Goal: Use online tool/utility: Utilize a website feature to perform a specific function

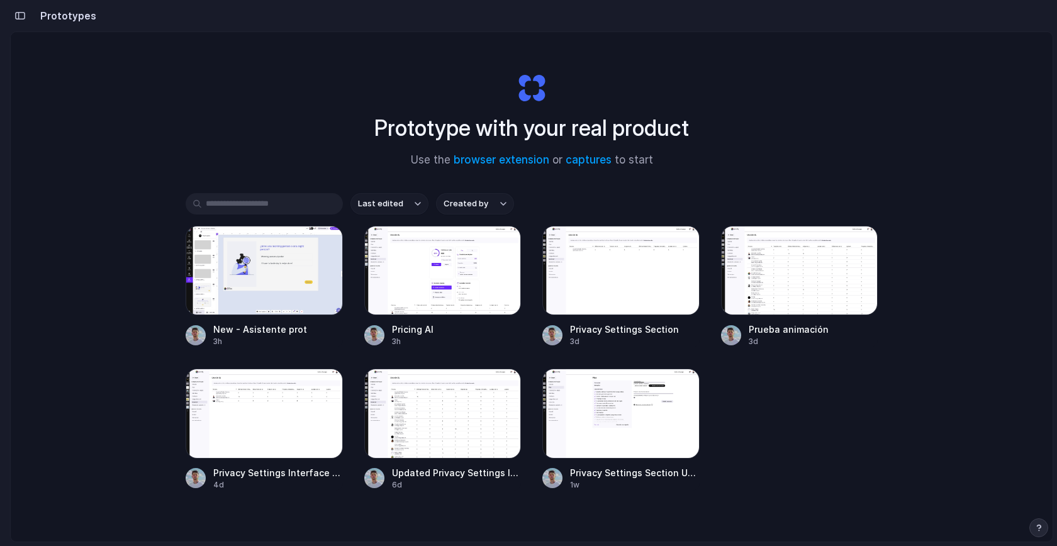
click at [259, 276] on div at bounding box center [264, 270] width 157 height 89
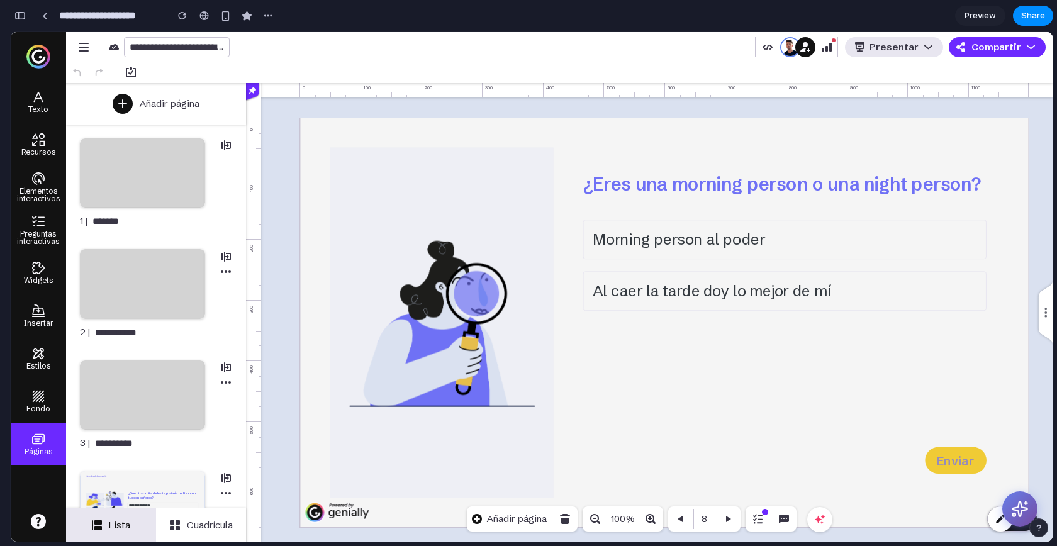
click at [810, 511] on div at bounding box center [819, 519] width 25 height 25
click at [1024, 487] on div "¿Eres una morning person o una night person? Morning person al poder Al caer la…" at bounding box center [663, 323] width 729 height 410
click at [1020, 509] on icon at bounding box center [1019, 508] width 19 height 19
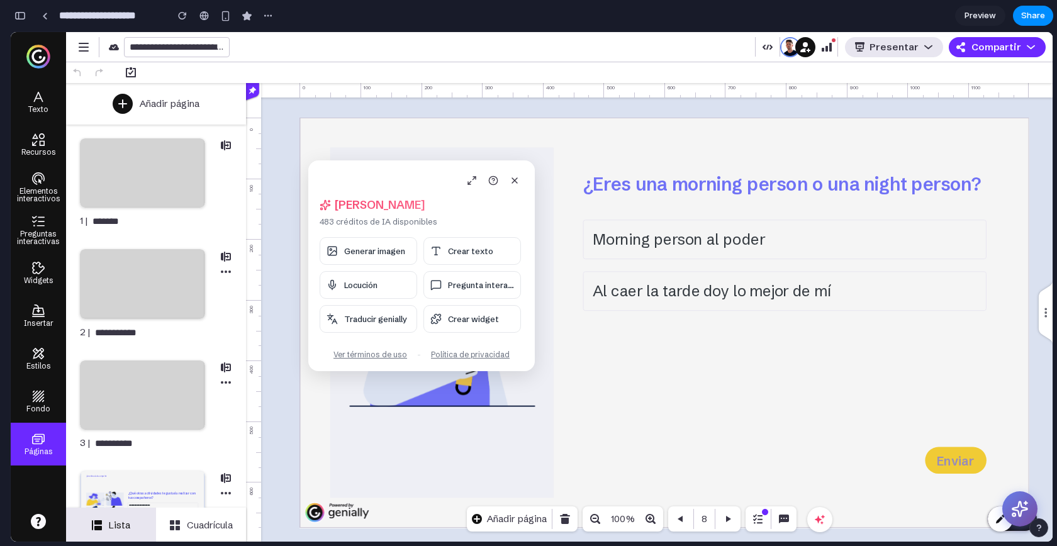
drag, startPoint x: 116, startPoint y: 104, endPoint x: 369, endPoint y: 188, distance: 266.9
click at [369, 188] on div "[PERSON_NAME], [PERSON_NAME] 483 créditos de IA disponibles Generar imagen Crea…" at bounding box center [421, 265] width 226 height 211
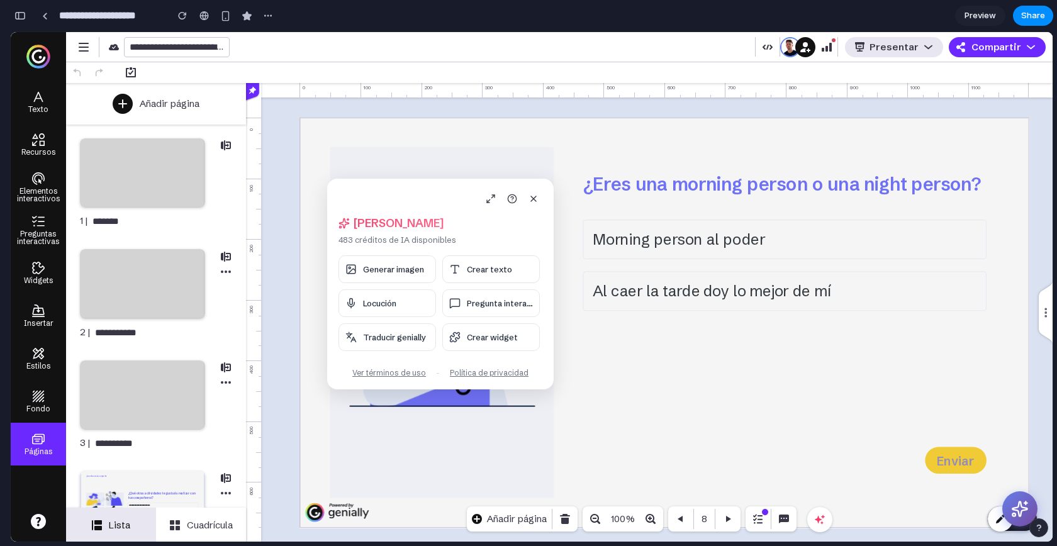
drag, startPoint x: 439, startPoint y: 206, endPoint x: 438, endPoint y: 320, distance: 113.2
click at [443, 320] on div "[PERSON_NAME], [PERSON_NAME] 483 créditos de IA disponibles Generar imagen Crea…" at bounding box center [440, 284] width 226 height 211
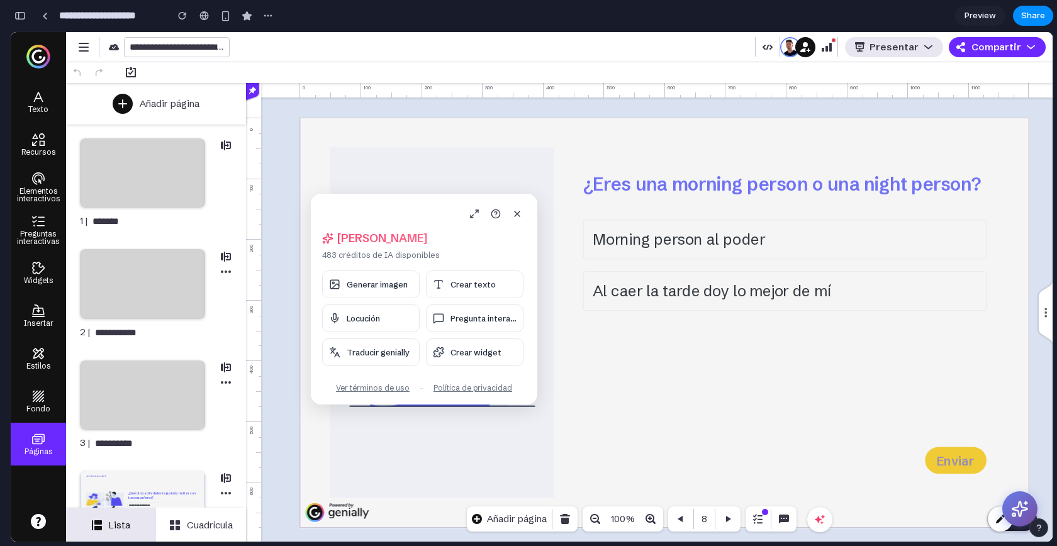
drag, startPoint x: 359, startPoint y: 186, endPoint x: 343, endPoint y: 199, distance: 21.0
click at [343, 200] on div "[PERSON_NAME], [PERSON_NAME] 483 créditos de IA disponibles Generar imagen Crea…" at bounding box center [424, 299] width 226 height 211
click at [635, 239] on div "Morning person al poder" at bounding box center [783, 240] width 403 height 40
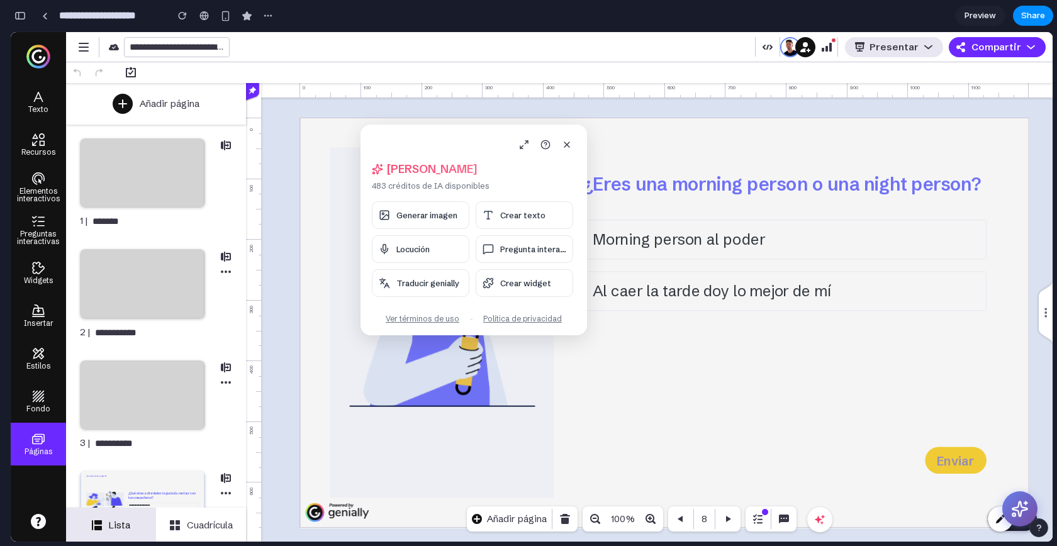
drag, startPoint x: 357, startPoint y: 199, endPoint x: 406, endPoint y: 131, distance: 84.7
click at [406, 131] on div "[PERSON_NAME], [PERSON_NAME] 483 créditos de IA disponibles Generar imagen Crea…" at bounding box center [473, 230] width 226 height 211
click at [435, 218] on span "Generar imagen" at bounding box center [426, 215] width 61 height 10
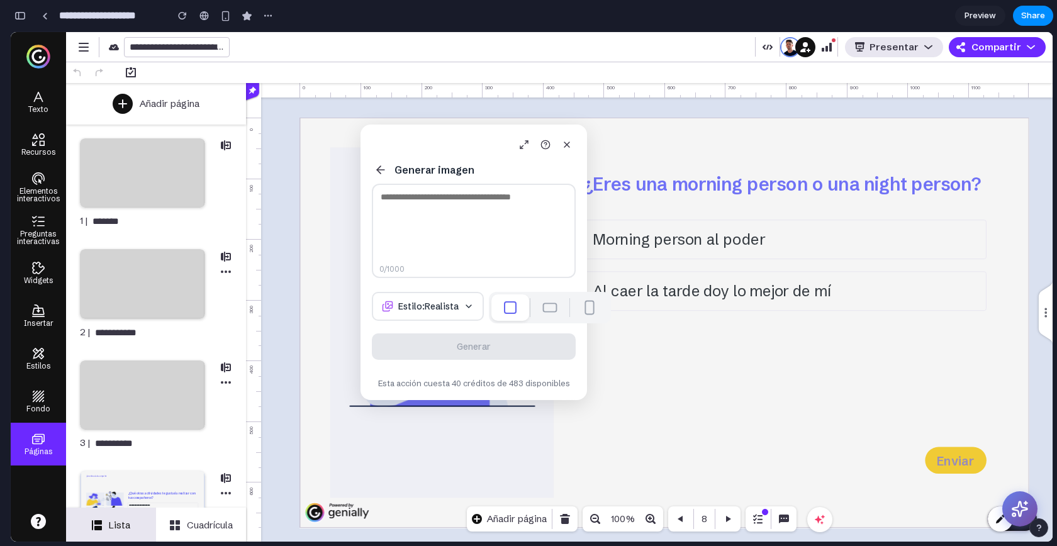
click at [532, 313] on button at bounding box center [550, 307] width 36 height 25
click at [584, 307] on div at bounding box center [588, 307] width 9 height 14
click at [415, 308] on span "Estilo: Realista" at bounding box center [428, 306] width 60 height 11
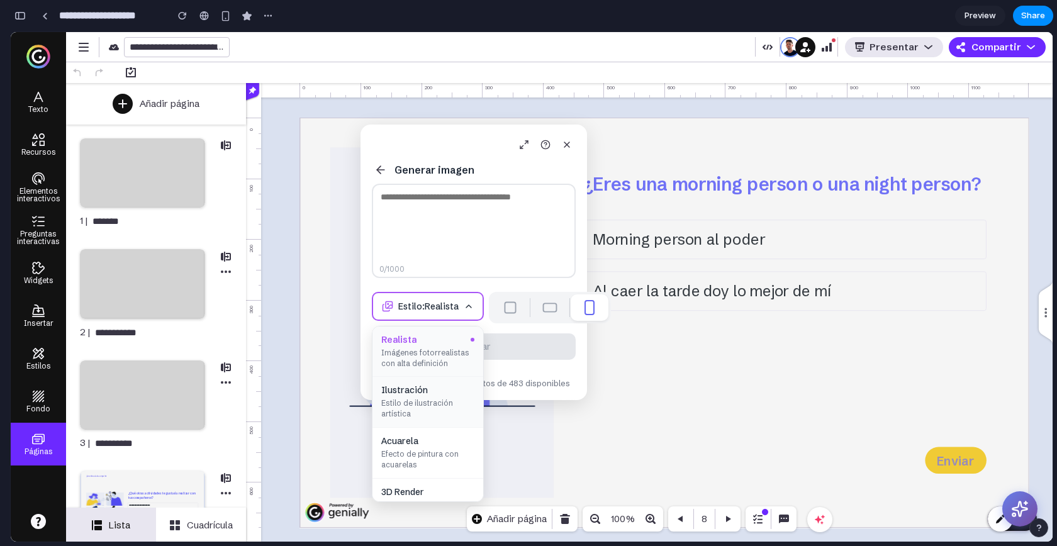
click at [421, 420] on span "Estilo de ilustración artística" at bounding box center [427, 408] width 93 height 21
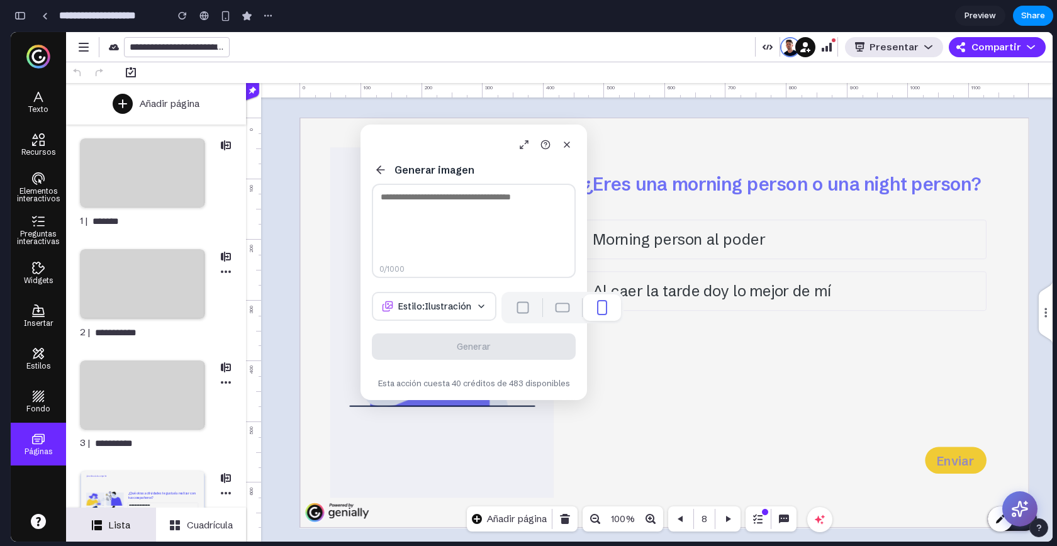
click at [378, 163] on button at bounding box center [381, 170] width 18 height 18
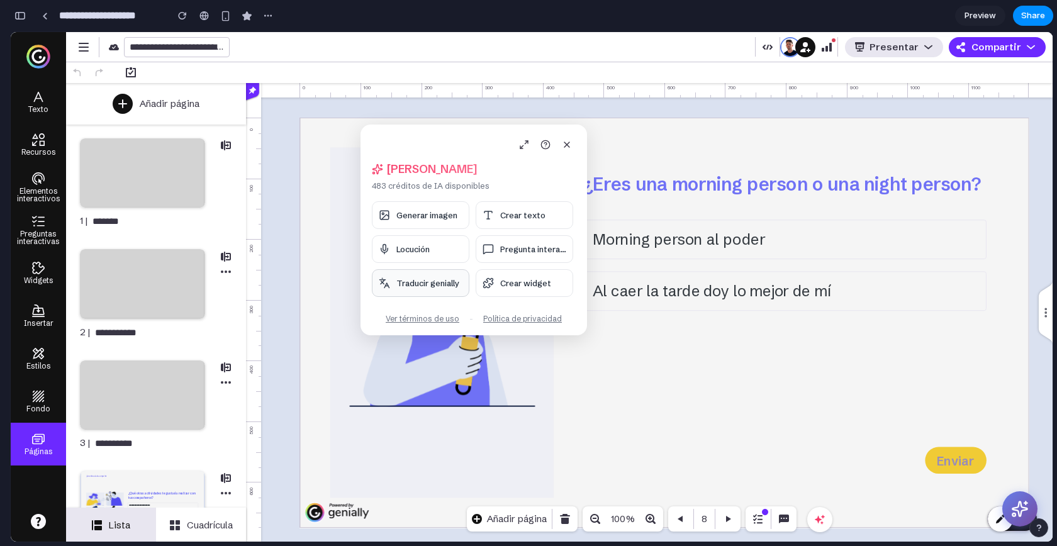
click at [435, 283] on span "Traducir genially" at bounding box center [427, 283] width 63 height 10
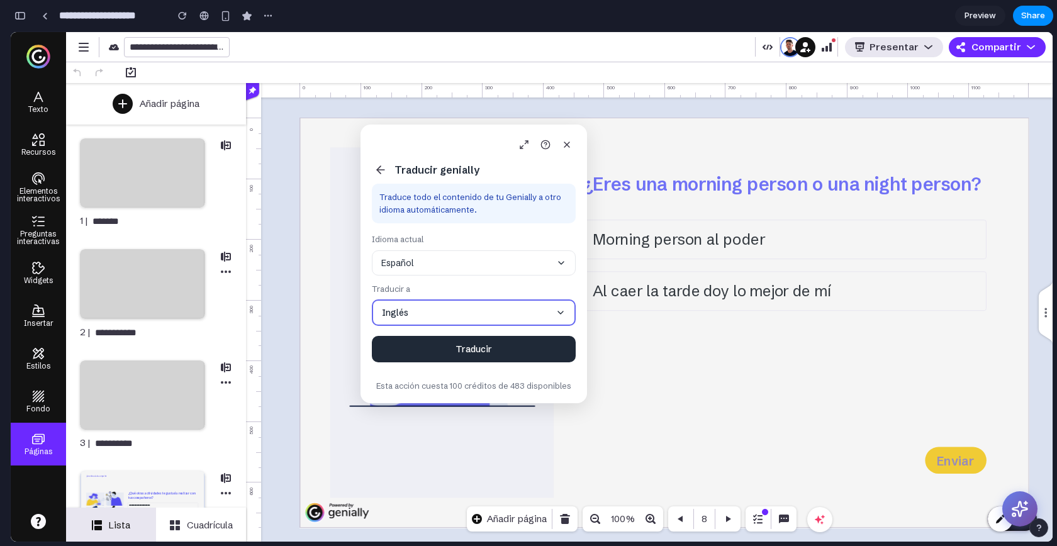
click at [461, 263] on button "Español" at bounding box center [474, 262] width 204 height 25
click at [461, 321] on button "Inglés" at bounding box center [474, 312] width 204 height 26
click at [490, 351] on button "Traducir" at bounding box center [474, 349] width 204 height 26
click at [380, 171] on icon at bounding box center [380, 170] width 13 height 13
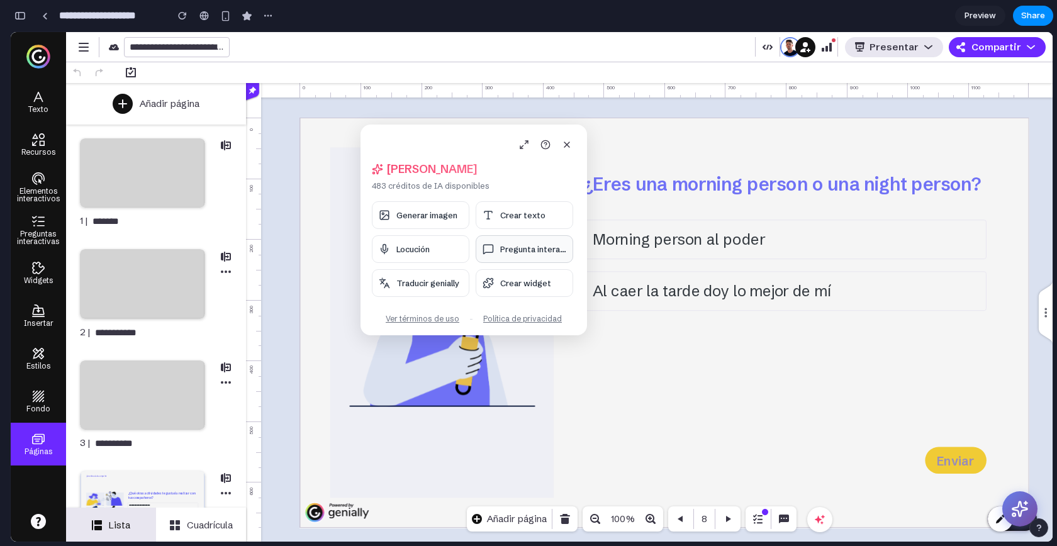
click at [542, 252] on span "Pregunta interac..." at bounding box center [533, 249] width 66 height 10
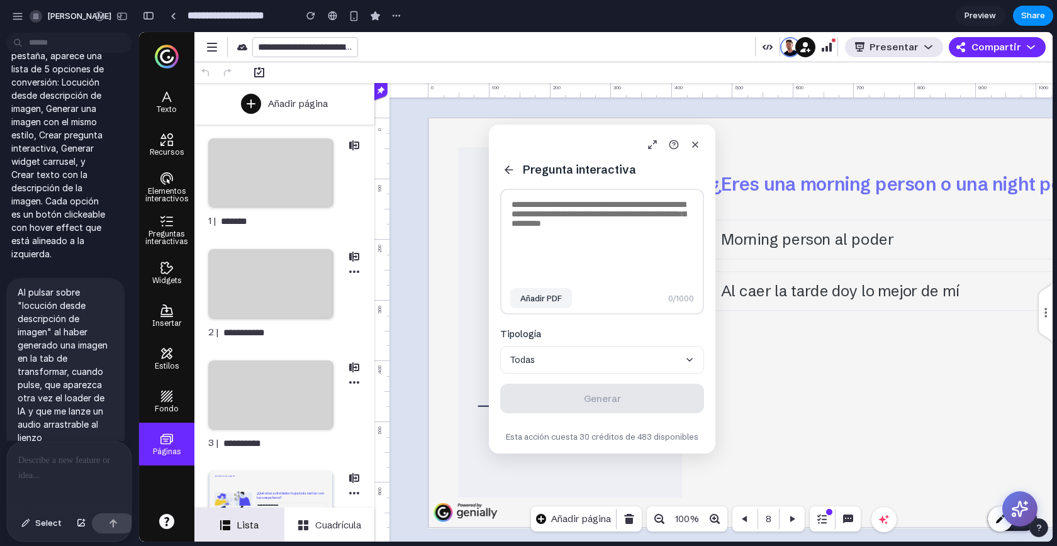
scroll to position [6751, 0]
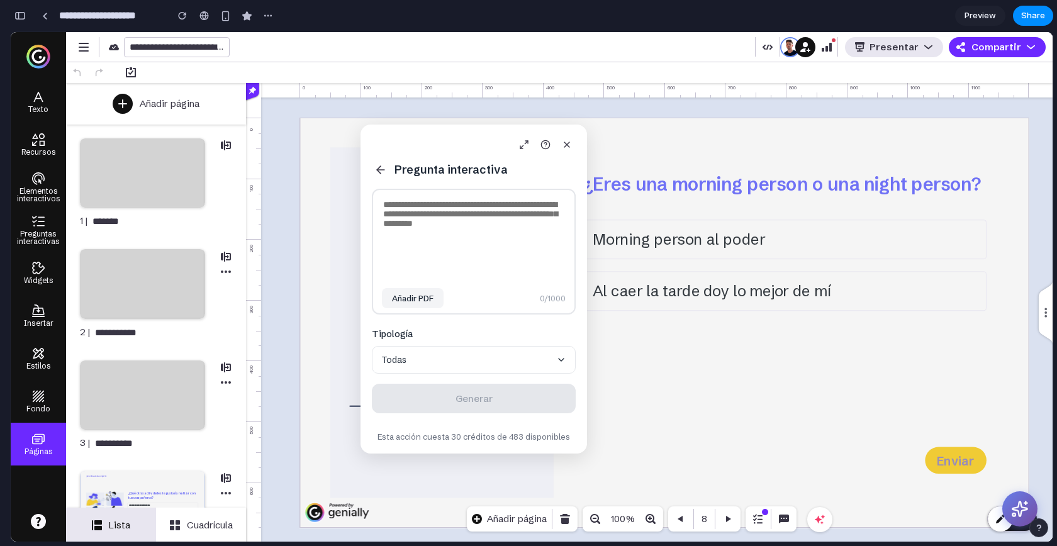
click at [371, 172] on div "Pregunta interactiva Añadir PDF 0 /1000 Tipología Todas Generar Esta acción cue…" at bounding box center [473, 289] width 226 height 329
click at [376, 172] on icon at bounding box center [380, 170] width 13 height 13
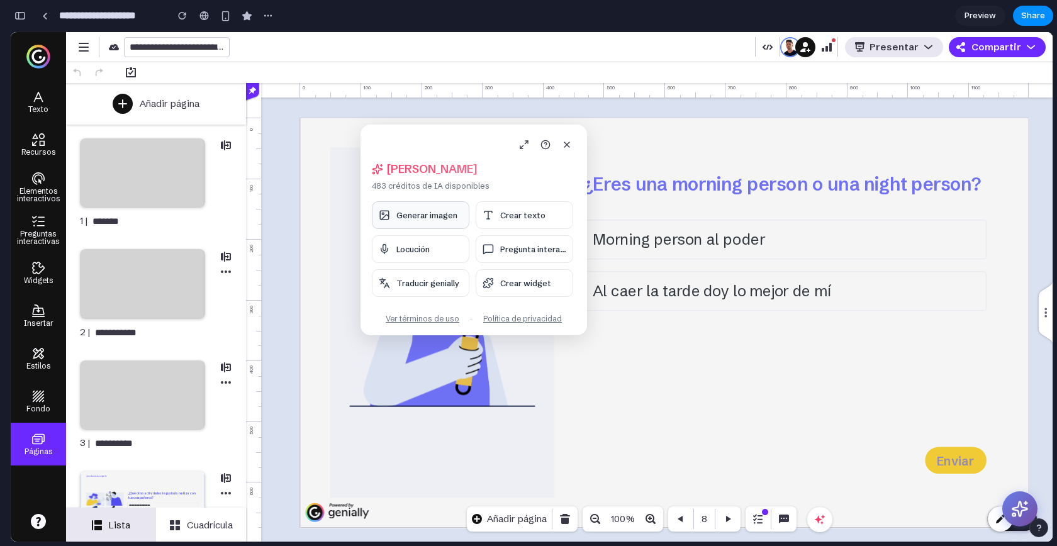
click at [438, 219] on span "Generar imagen" at bounding box center [426, 215] width 61 height 10
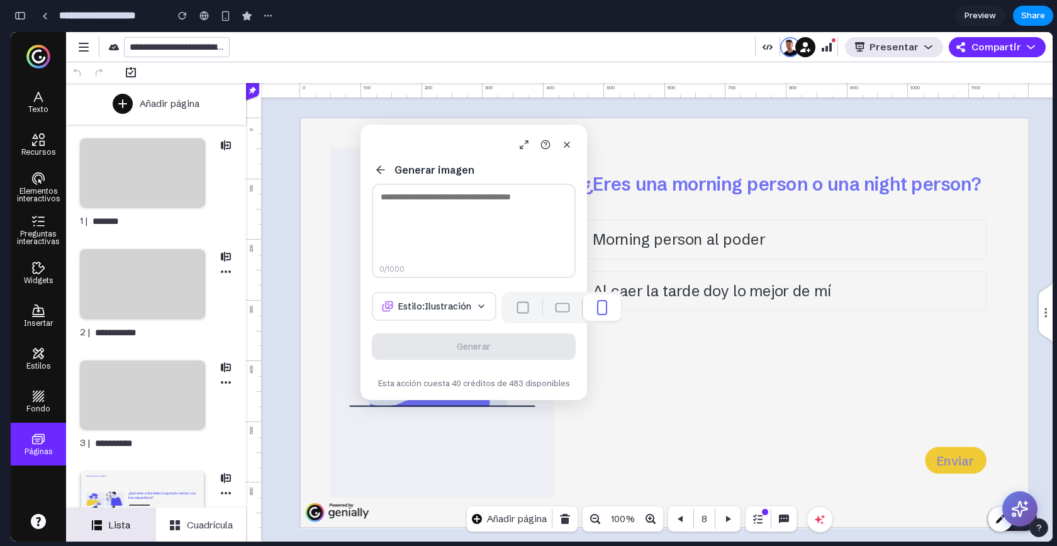
click at [455, 243] on textarea at bounding box center [474, 231] width 204 height 94
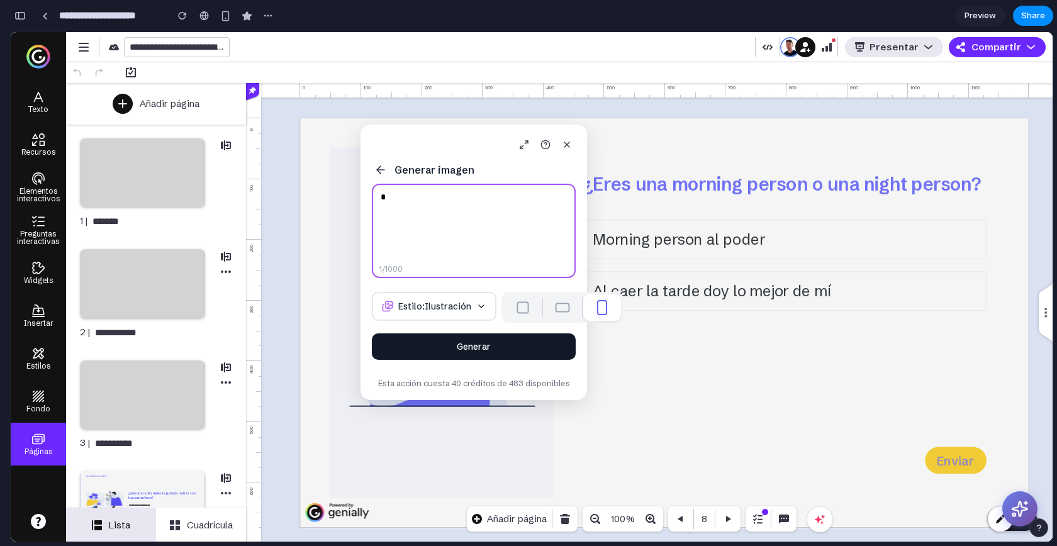
type textarea "*"
click at [499, 360] on button "Generar" at bounding box center [474, 346] width 204 height 26
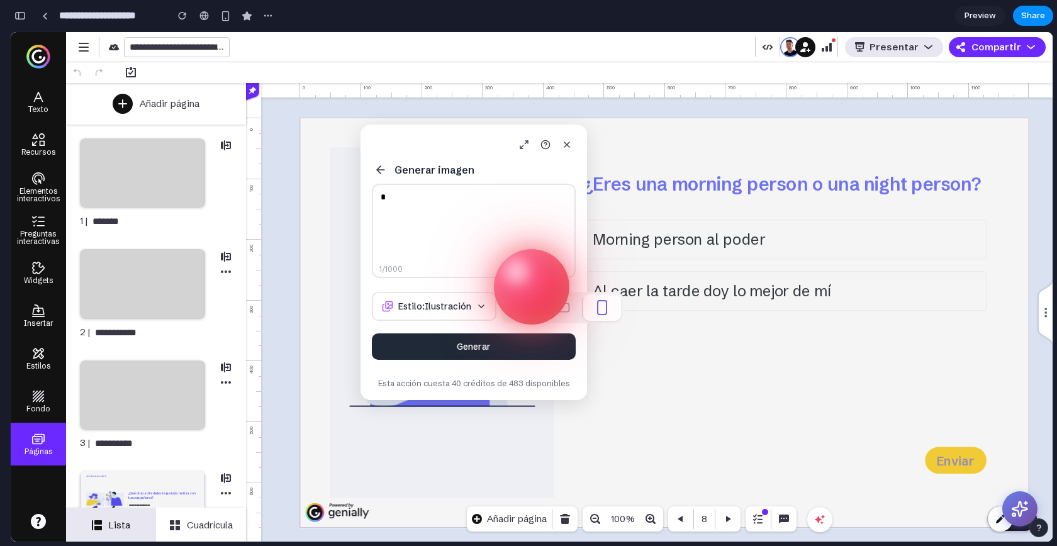
drag, startPoint x: 406, startPoint y: 143, endPoint x: 297, endPoint y: 144, distance: 109.5
click at [297, 144] on body "**********" at bounding box center [532, 286] width 1042 height 509
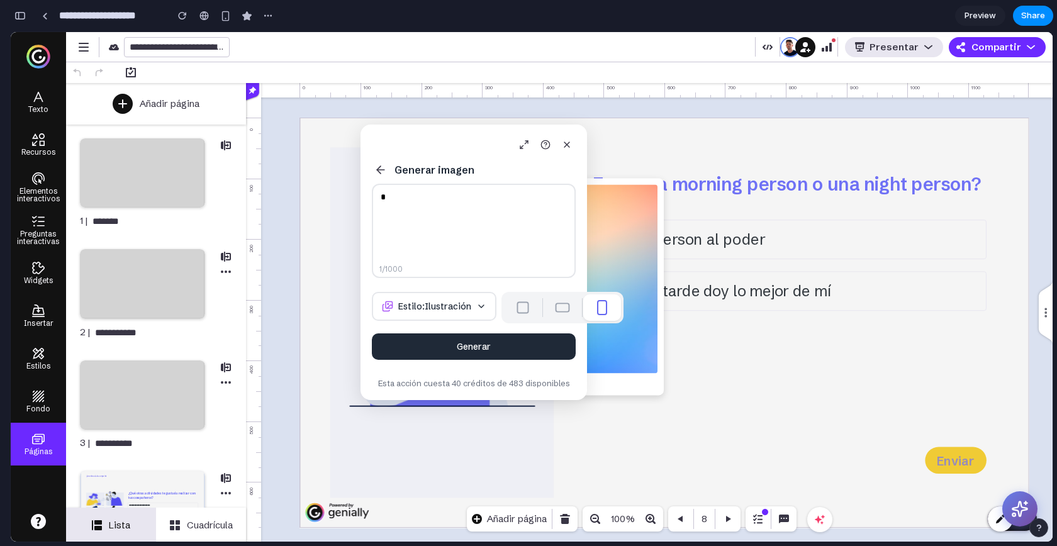
drag, startPoint x: 403, startPoint y: 138, endPoint x: 230, endPoint y: 138, distance: 173.0
click at [230, 138] on body "**********" at bounding box center [532, 286] width 1042 height 509
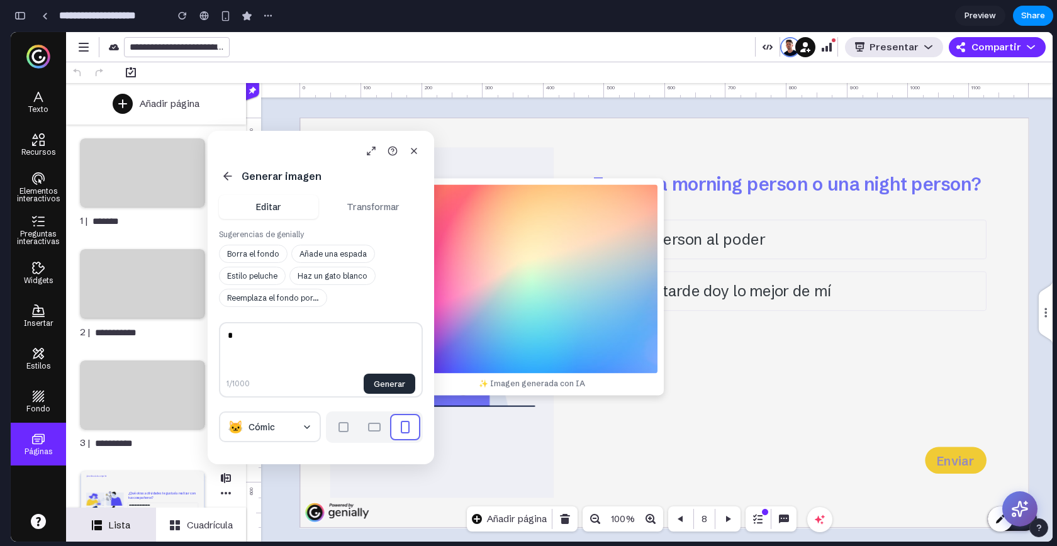
drag, startPoint x: 419, startPoint y: 126, endPoint x: 192, endPoint y: 99, distance: 228.7
click at [208, 131] on div "Generar imagen Editar Transformar Sugerencias de genially Borra el fondo Añade …" at bounding box center [321, 297] width 226 height 333
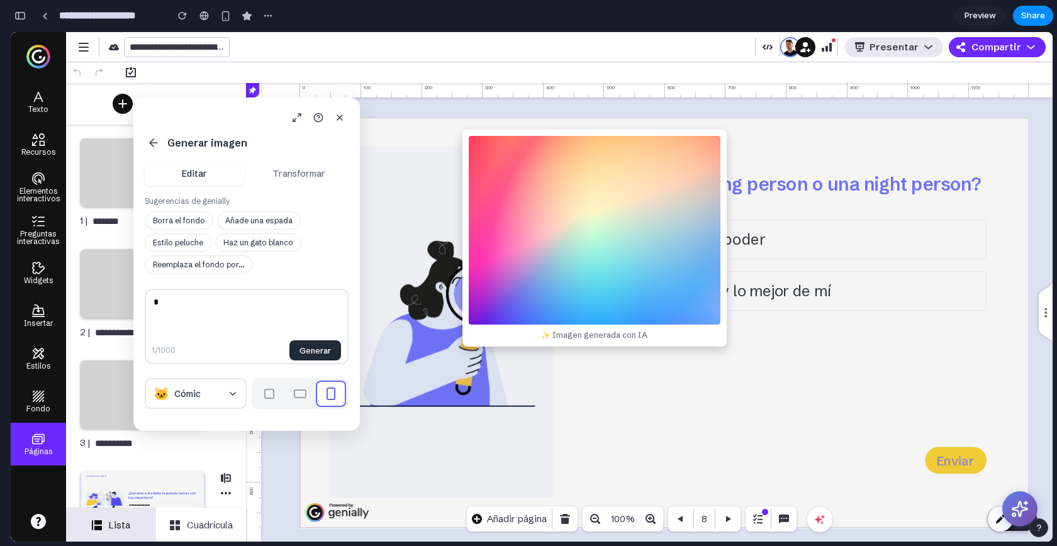
drag, startPoint x: 445, startPoint y: 239, endPoint x: 540, endPoint y: 220, distance: 97.0
click at [540, 219] on div "✨ Imagen generada con IA" at bounding box center [594, 238] width 264 height 217
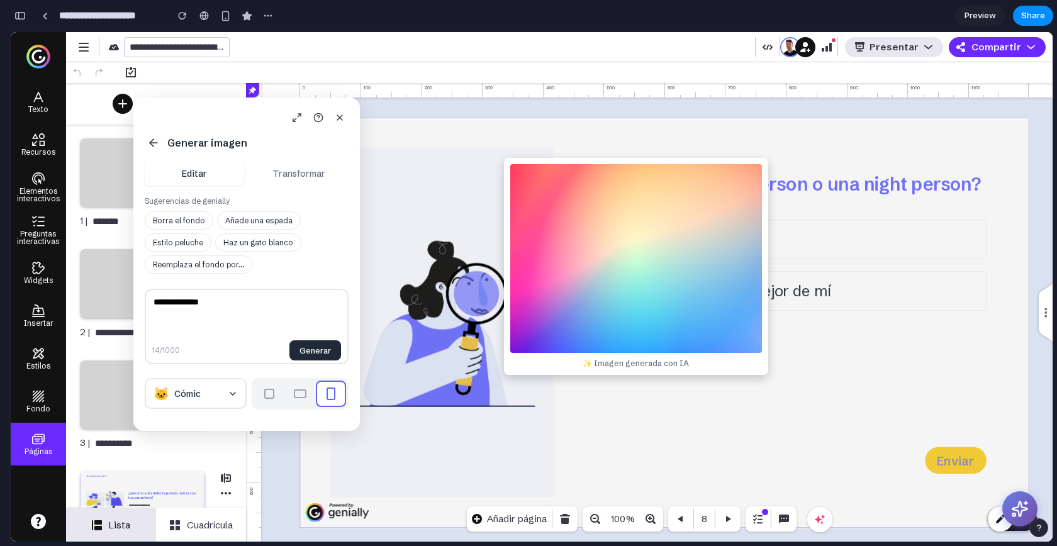
click at [630, 225] on div "✨ Imagen generada con IA" at bounding box center [636, 266] width 264 height 217
click at [170, 245] on button "Estilo peluche" at bounding box center [178, 242] width 67 height 18
type textarea "**********"
click at [325, 350] on button "Generar" at bounding box center [315, 350] width 52 height 20
click at [306, 177] on button "Transformar" at bounding box center [298, 174] width 99 height 24
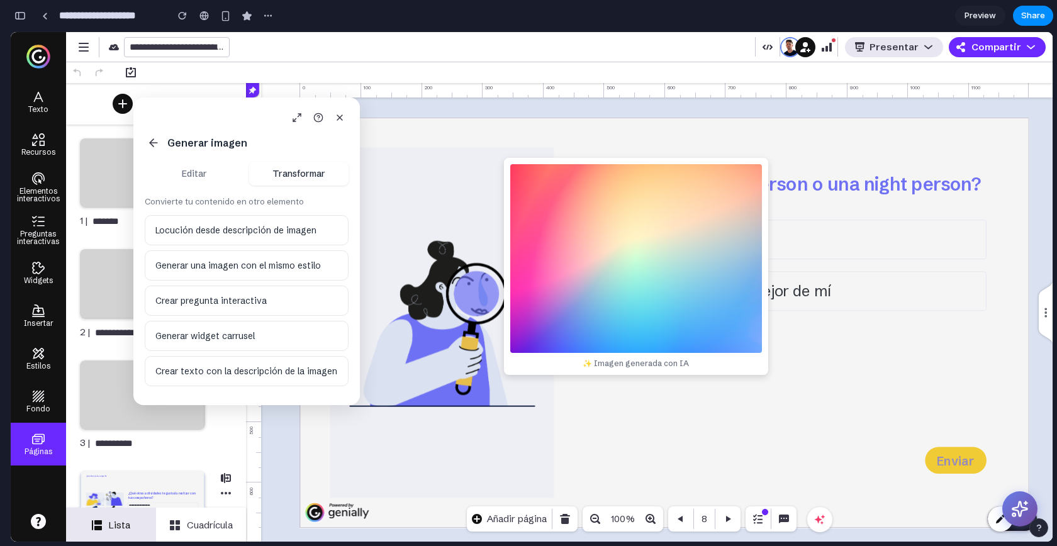
click at [199, 184] on button "Editar" at bounding box center [194, 174] width 99 height 24
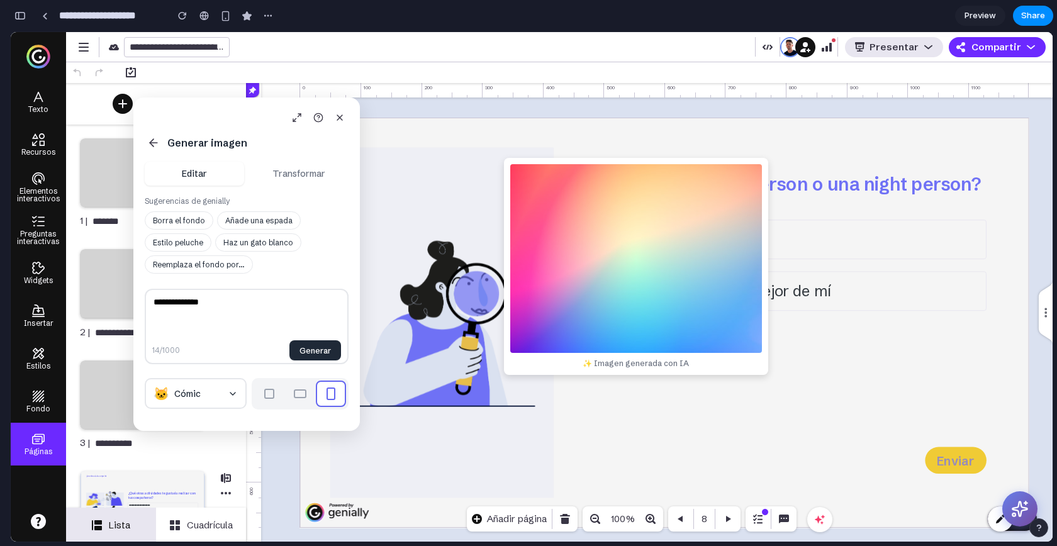
click at [285, 179] on button "Transformar" at bounding box center [298, 174] width 99 height 24
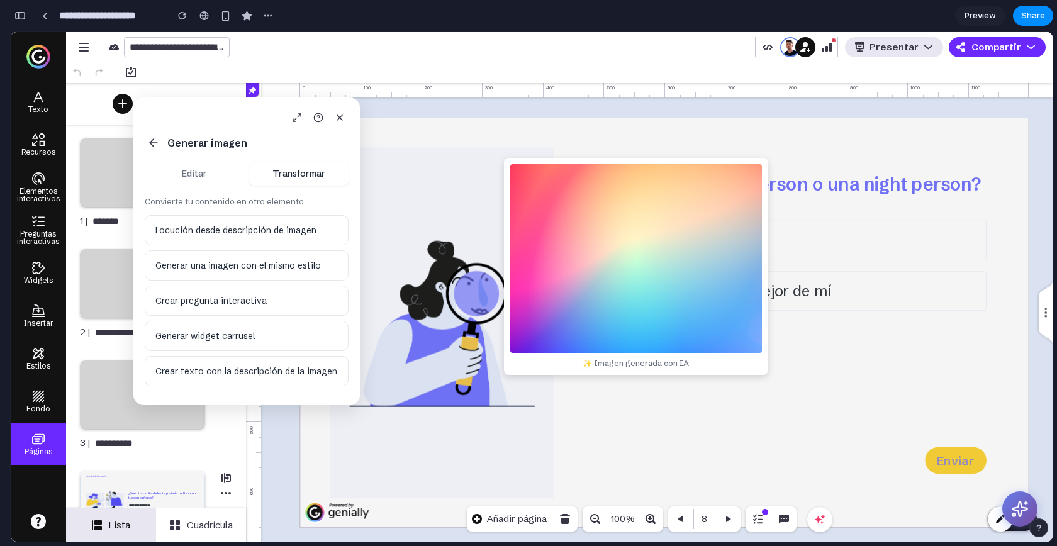
click at [186, 173] on button "Editar" at bounding box center [194, 174] width 99 height 24
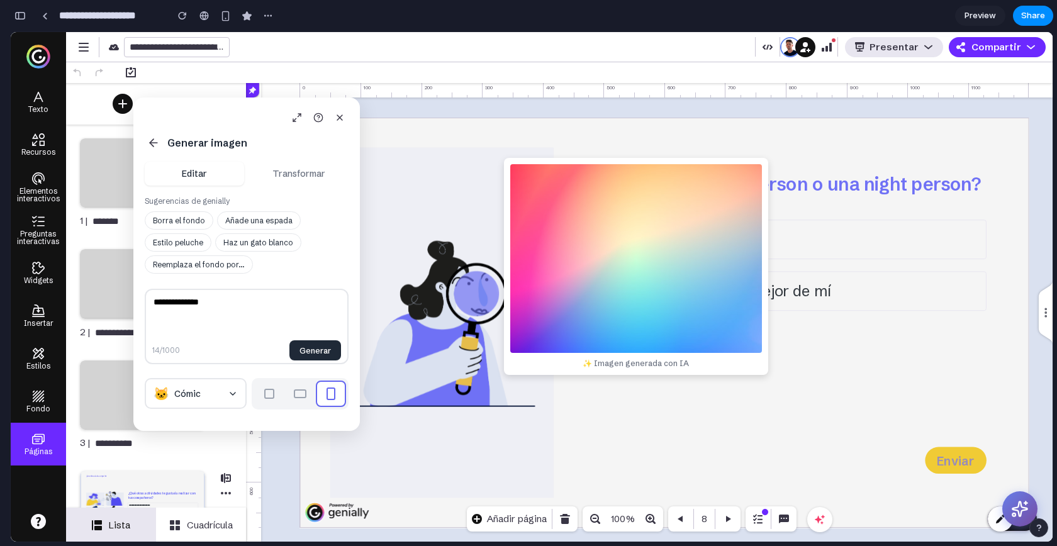
click at [260, 179] on button "Transformar" at bounding box center [298, 174] width 99 height 24
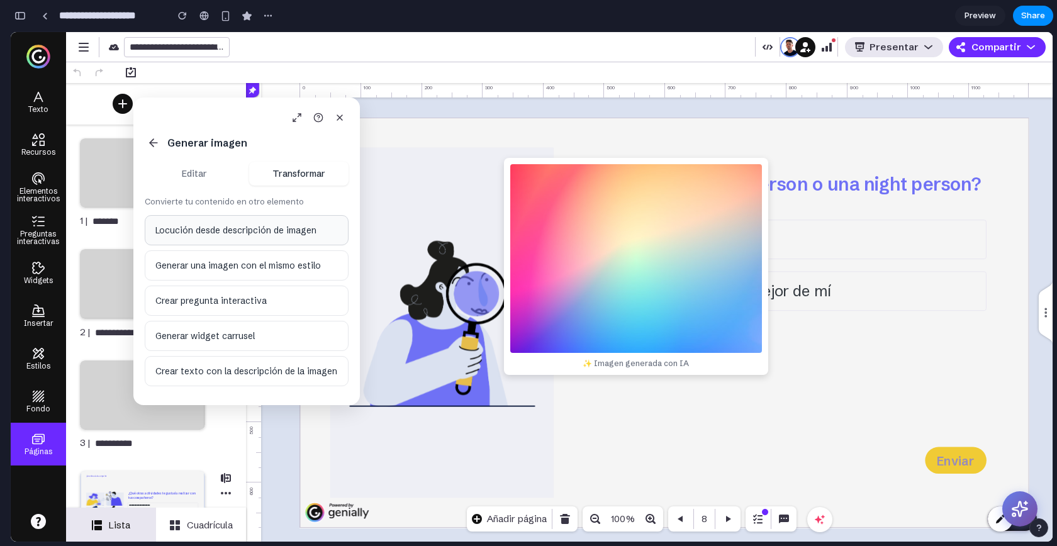
click at [227, 224] on button "Locución desde descripción de imagen" at bounding box center [247, 230] width 204 height 30
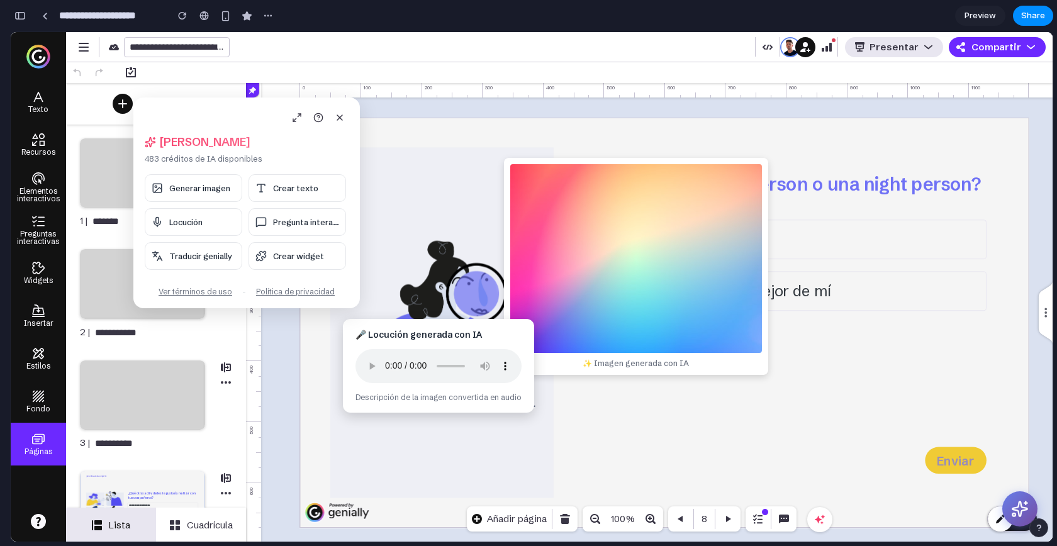
drag, startPoint x: 464, startPoint y: 247, endPoint x: 369, endPoint y: 326, distance: 124.2
click at [369, 326] on div "🎤 Locución generada con IA Descripción de la imagen convertida en audio" at bounding box center [438, 366] width 191 height 94
